Goal: Navigation & Orientation: Find specific page/section

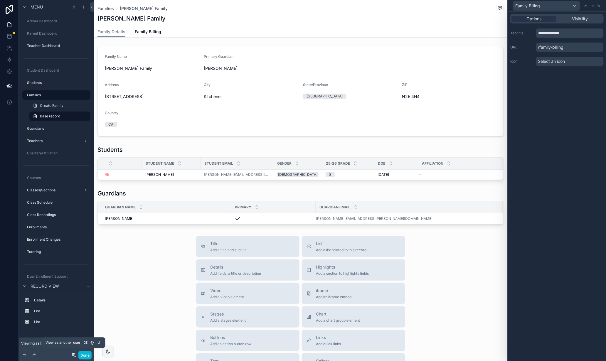
click at [73, 355] on icon at bounding box center [73, 355] width 5 height 5
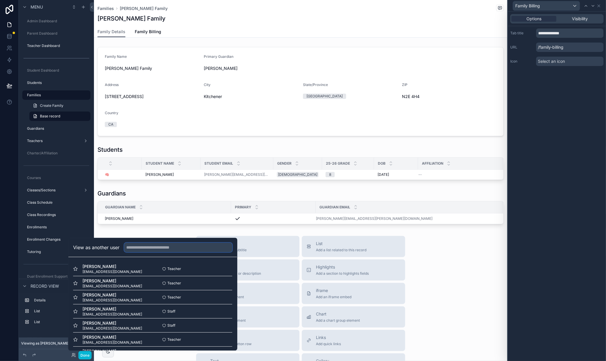
click at [167, 245] on input "text" at bounding box center [178, 247] width 108 height 9
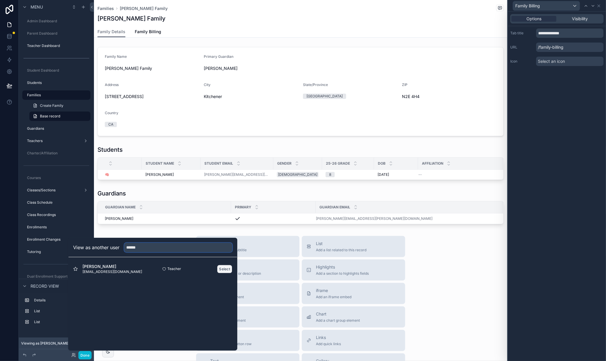
type input "******"
click at [226, 268] on button "Select" at bounding box center [224, 269] width 15 height 9
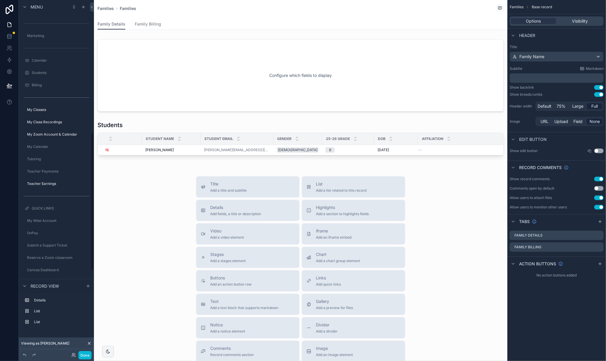
scroll to position [354, 0]
drag, startPoint x: 43, startPoint y: 95, endPoint x: 63, endPoint y: 95, distance: 20.3
click at [43, 95] on label "My Classes" at bounding box center [58, 95] width 62 height 5
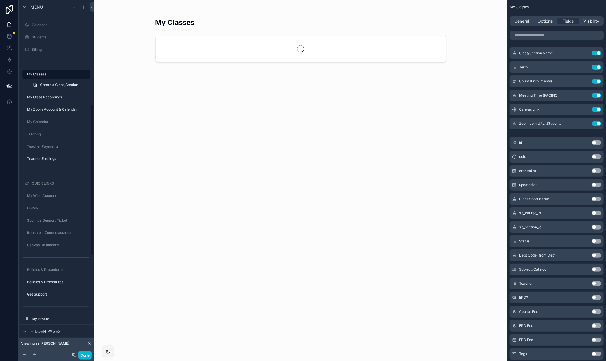
scroll to position [244, 0]
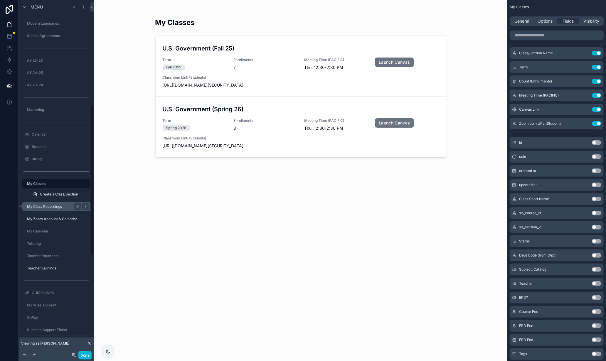
click at [56, 206] on label "My Class Recordings" at bounding box center [53, 206] width 52 height 5
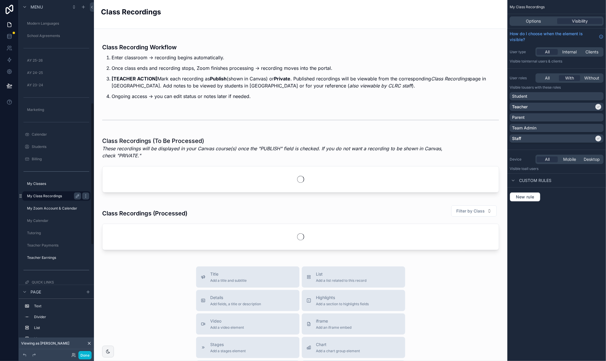
scroll to position [257, 0]
